Goal: Information Seeking & Learning: Learn about a topic

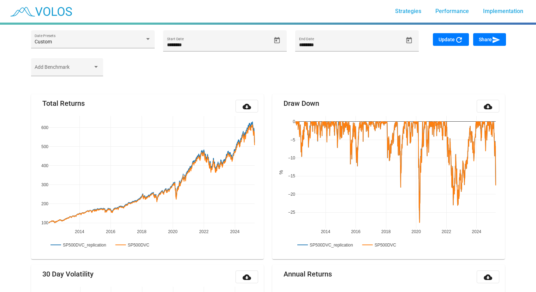
click at [50, 13] on img at bounding box center [41, 11] width 70 height 18
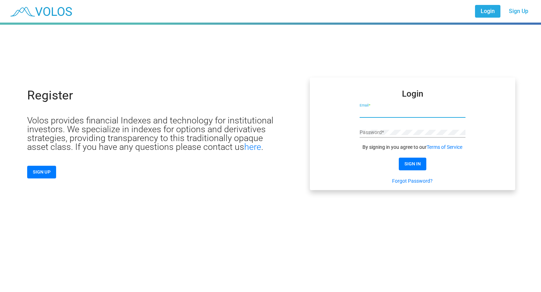
click at [398, 113] on input "Email *" at bounding box center [413, 113] width 106 height 6
click at [374, 111] on input "Email *" at bounding box center [413, 113] width 106 height 6
click button "SIGN IN" at bounding box center [413, 164] width 28 height 13
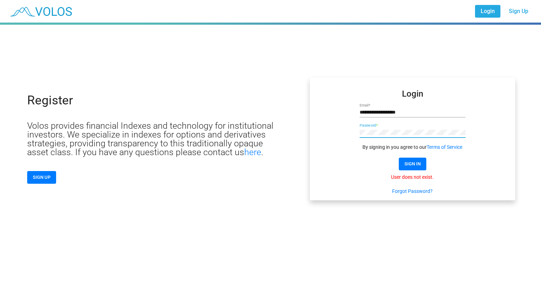
click at [330, 121] on mat-card "**********" at bounding box center [413, 139] width 206 height 123
click at [415, 164] on span "SIGN IN" at bounding box center [413, 163] width 16 height 5
click at [421, 113] on input "**********" at bounding box center [413, 113] width 106 height 6
drag, startPoint x: 251, startPoint y: 102, endPoint x: 196, endPoint y: 91, distance: 55.8
click at [196, 96] on div "**********" at bounding box center [270, 113] width 541 height 176
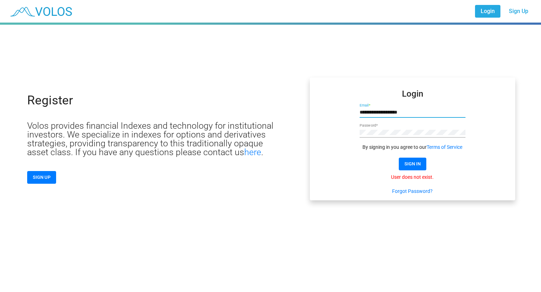
type input "**********"
click at [409, 164] on span "SIGN IN" at bounding box center [413, 163] width 16 height 5
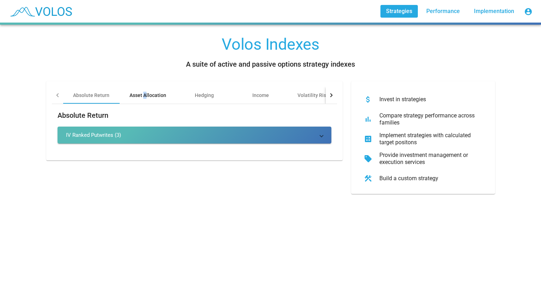
click at [143, 97] on div "Asset Allocation" at bounding box center [148, 95] width 37 height 7
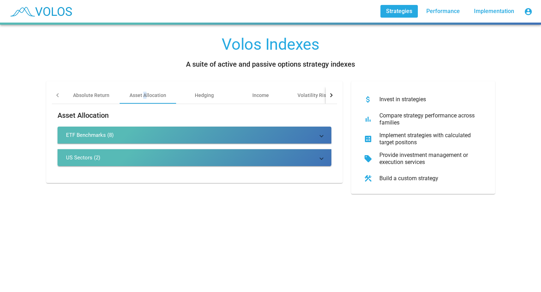
click at [89, 134] on div "ETF Benchmarks (8)" at bounding box center [90, 135] width 48 height 7
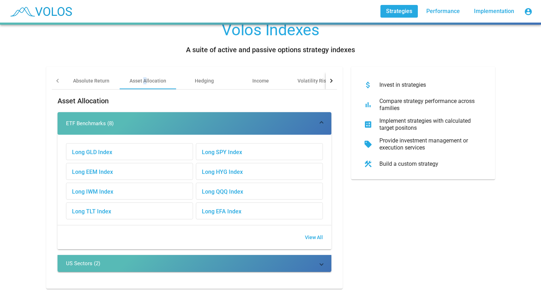
scroll to position [22, 0]
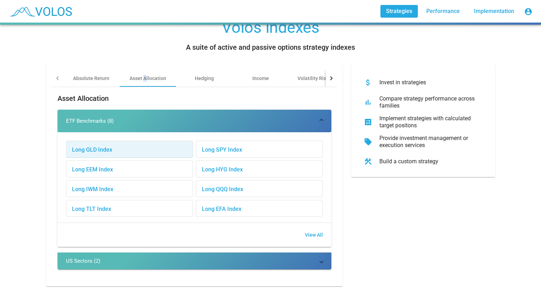
click at [100, 145] on div "Long GLD Index" at bounding box center [129, 149] width 126 height 17
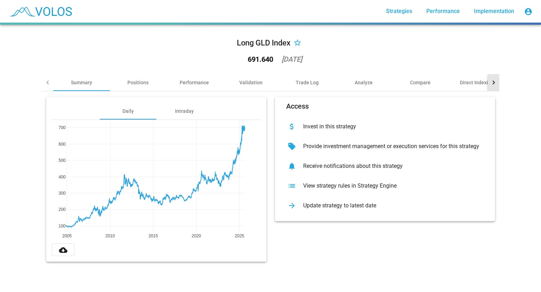
click at [491, 82] on div at bounding box center [493, 82] width 4 height 4
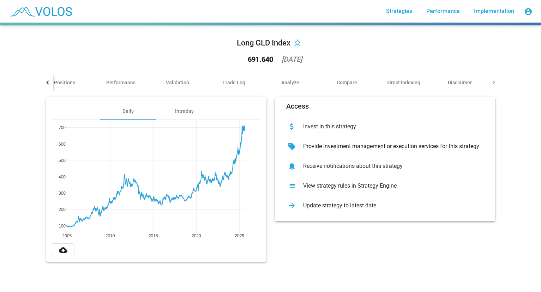
click at [491, 82] on div at bounding box center [493, 82] width 4 height 4
click at [411, 84] on div "Direct Indexing" at bounding box center [404, 82] width 34 height 7
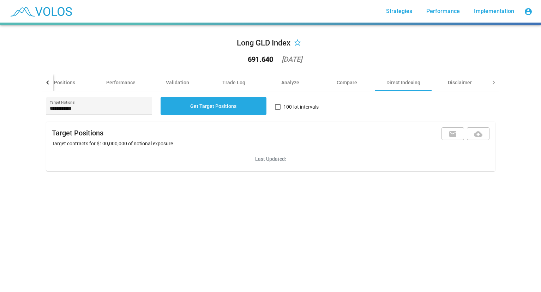
click at [402, 12] on span "Strategies" at bounding box center [399, 11] width 26 height 7
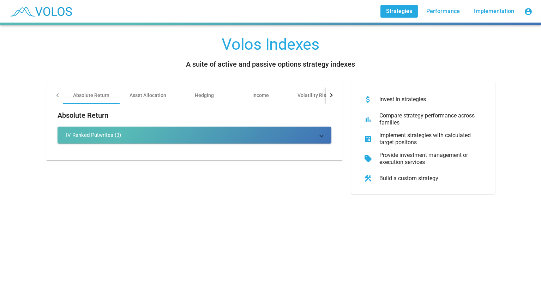
click at [531, 12] on mat-icon "account_circle" at bounding box center [528, 11] width 8 height 8
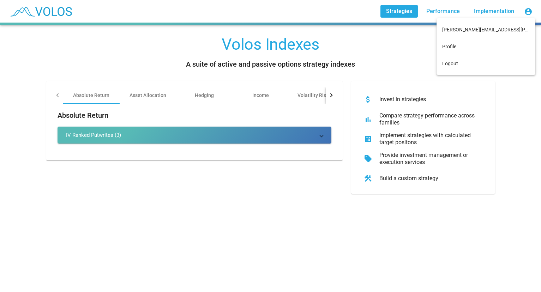
click at [502, 128] on div at bounding box center [270, 146] width 541 height 292
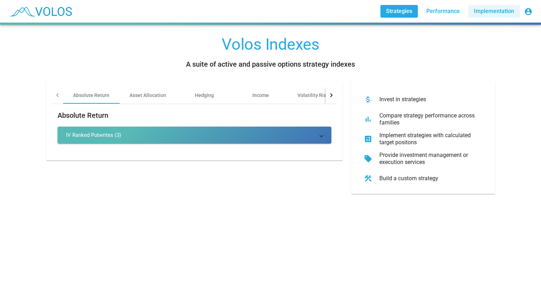
click at [491, 8] on span "Implementation" at bounding box center [494, 11] width 40 height 7
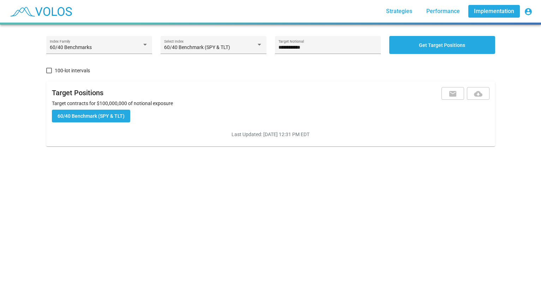
click at [440, 11] on span "Performance" at bounding box center [443, 11] width 34 height 7
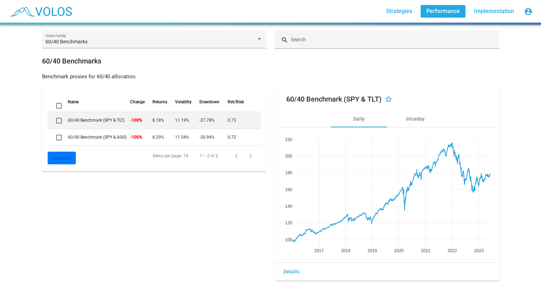
click at [11, 126] on div "60/40 Benchmarks Index Family search Search 60/40 Benchmarks Benchmark proxies …" at bounding box center [270, 159] width 541 height 268
click at [187, 227] on div "Name Change Returns Volatility Drawdown Ret/Risk 60/40 Benchmark (SPY & TLT) -1…" at bounding box center [154, 183] width 233 height 195
click at [47, 8] on img at bounding box center [41, 11] width 70 height 18
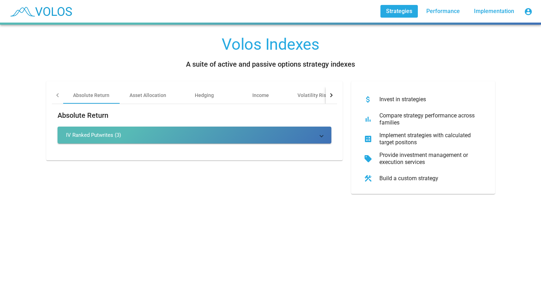
click at [532, 249] on div "Volos Indexes A suite of active and passive options strategy indexes Absolute R…" at bounding box center [270, 159] width 541 height 268
click at [324, 220] on div "Volos Indexes A suite of active and passive options strategy indexes Absolute R…" at bounding box center [270, 159] width 541 height 268
click at [439, 13] on span "Performance" at bounding box center [443, 11] width 34 height 7
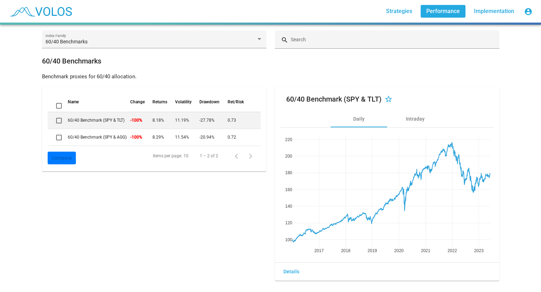
click at [489, 14] on span "Implementation" at bounding box center [494, 11] width 40 height 7
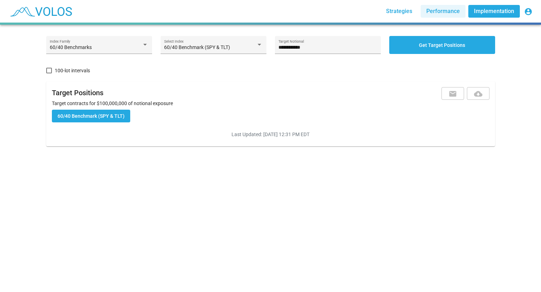
click at [445, 9] on span "Performance" at bounding box center [443, 11] width 34 height 7
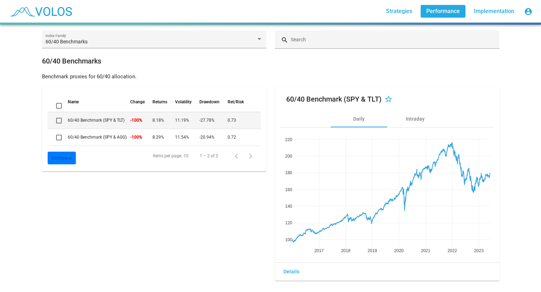
click at [82, 119] on td "60/40 Benchmark (SPY & TLT)" at bounding box center [99, 120] width 63 height 17
click at [404, 12] on span "Strategies" at bounding box center [399, 11] width 26 height 7
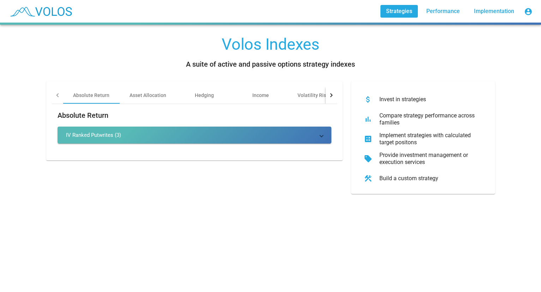
click at [415, 95] on div "attach_money Invest in strategies" at bounding box center [423, 100] width 133 height 20
